Goal: Information Seeking & Learning: Learn about a topic

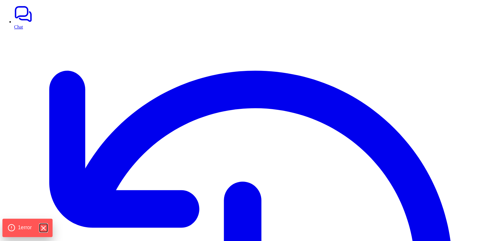
click at [47, 228] on icon "Hide Errors" at bounding box center [43, 228] width 8 height 8
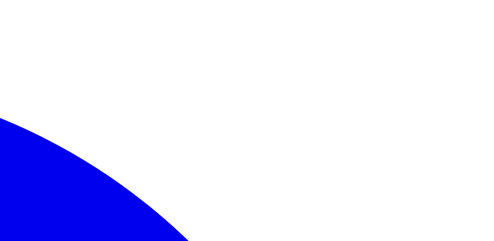
scroll to position [126, 0]
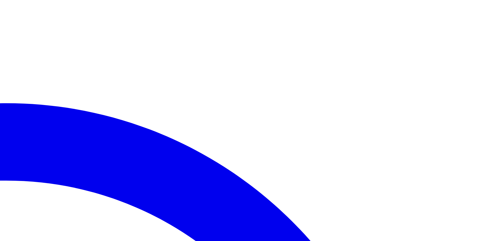
scroll to position [126, 0]
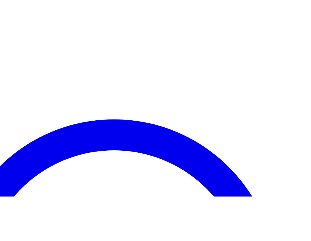
scroll to position [0, 0]
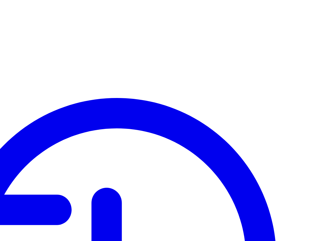
drag, startPoint x: 232, startPoint y: 115, endPoint x: 292, endPoint y: 125, distance: 61.1
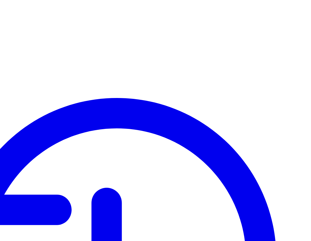
drag, startPoint x: 231, startPoint y: 111, endPoint x: 284, endPoint y: 124, distance: 54.2
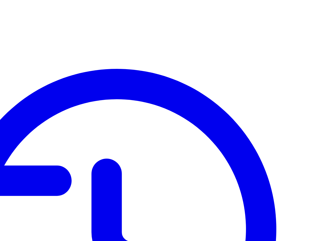
scroll to position [0, 0]
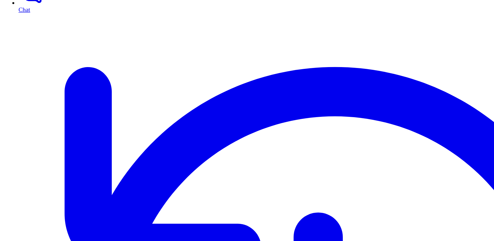
scroll to position [0, 0]
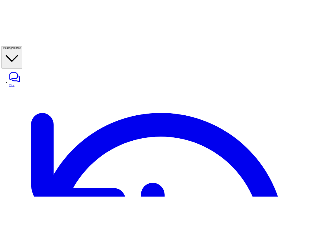
scroll to position [0, 0]
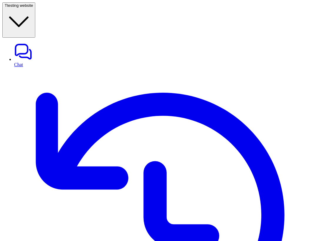
scroll to position [29, 0]
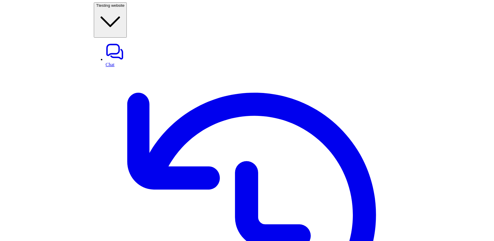
scroll to position [0, 0]
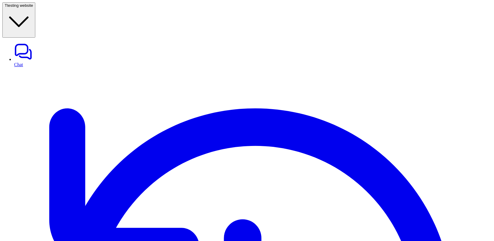
drag, startPoint x: 414, startPoint y: 139, endPoint x: 460, endPoint y: 186, distance: 65.7
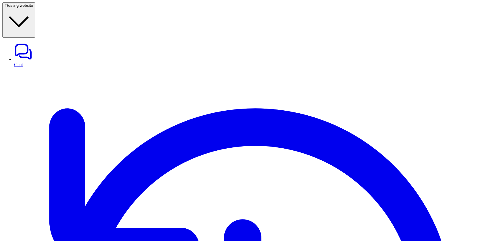
drag, startPoint x: 415, startPoint y: 140, endPoint x: 465, endPoint y: 176, distance: 62.2
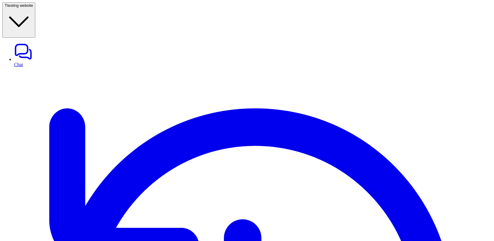
scroll to position [29, 0]
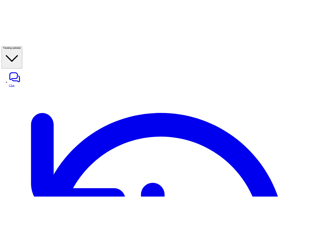
scroll to position [0, 0]
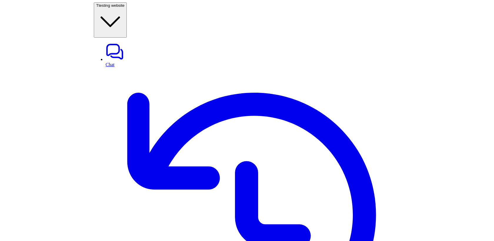
scroll to position [0, 0]
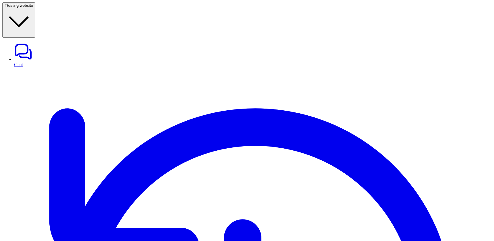
scroll to position [214, 0]
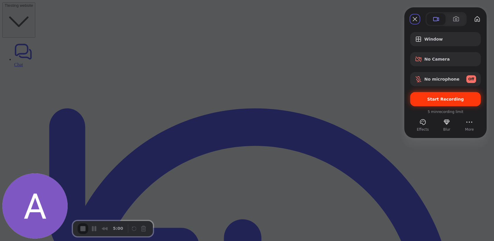
click at [438, 103] on div "Start Recording" at bounding box center [445, 99] width 71 height 14
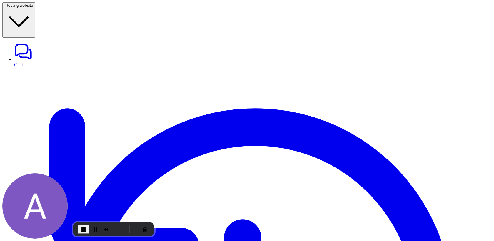
click at [82, 232] on button "End Recording" at bounding box center [84, 228] width 12 height 9
